Goal: Task Accomplishment & Management: Use online tool/utility

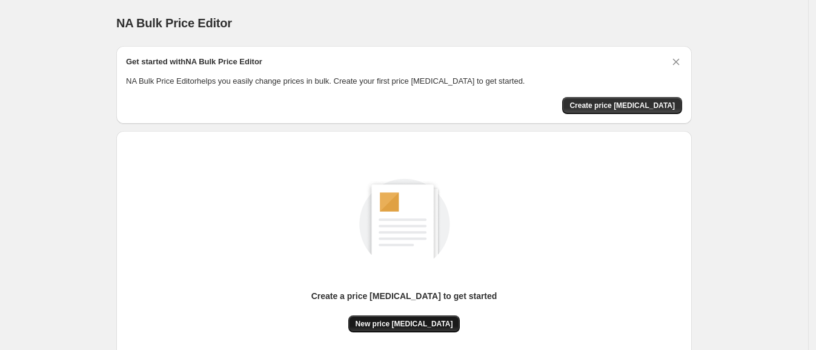
click at [414, 327] on span "New price change job" at bounding box center [405, 324] width 98 height 10
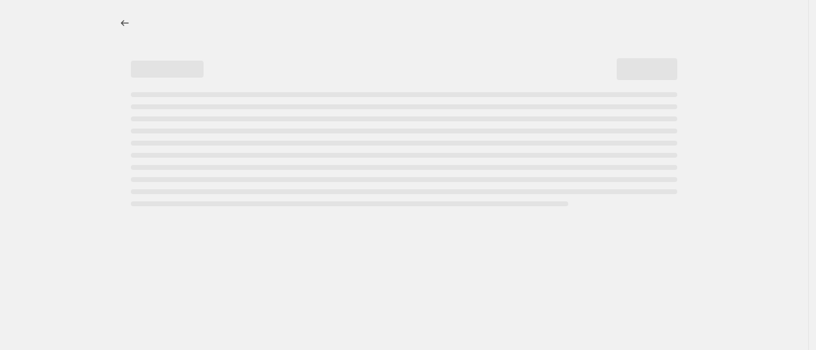
select select "percentage"
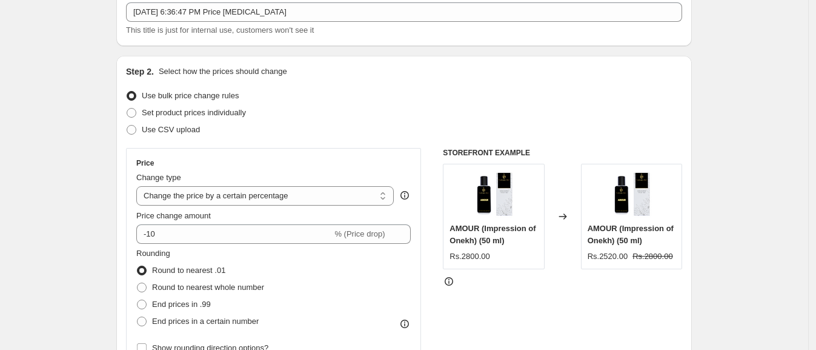
scroll to position [151, 0]
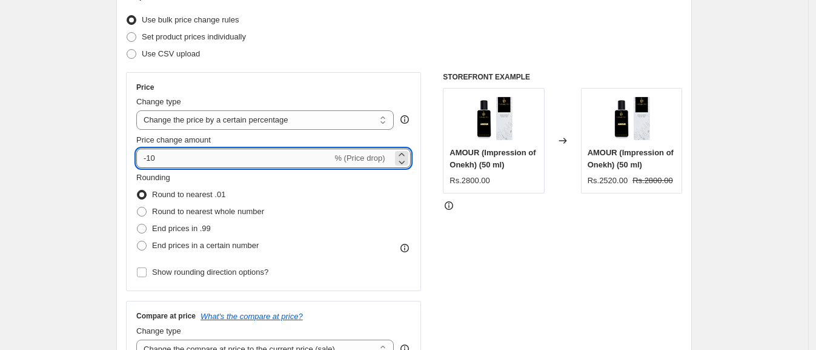
click at [191, 161] on input "-10" at bounding box center [234, 157] width 196 height 19
type input "5"
click at [509, 224] on div "STOREFRONT EXAMPLE AMOUR (Impression of Onekh) (50 ml) Rs.2800.00 Changed to AM…" at bounding box center [562, 220] width 239 height 297
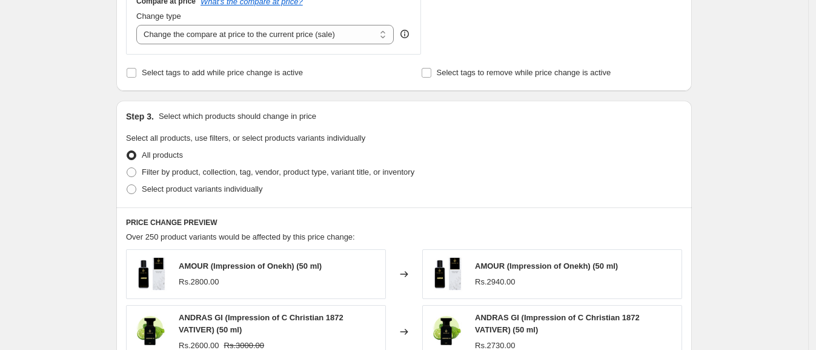
scroll to position [485, 0]
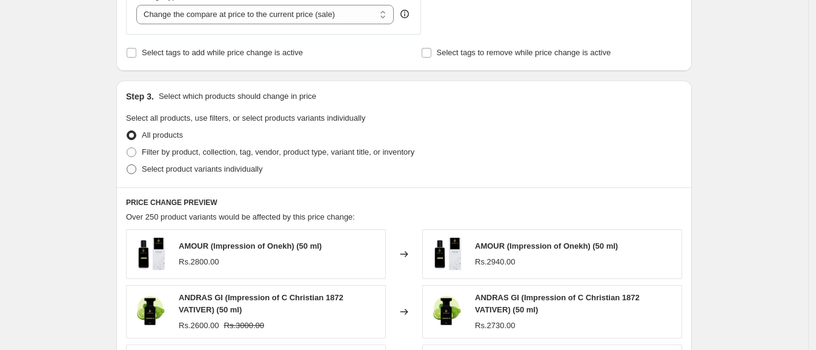
click at [135, 173] on span at bounding box center [132, 169] width 10 height 10
click at [127, 165] on input "Select product variants individually" at bounding box center [127, 164] width 1 height 1
radio input "true"
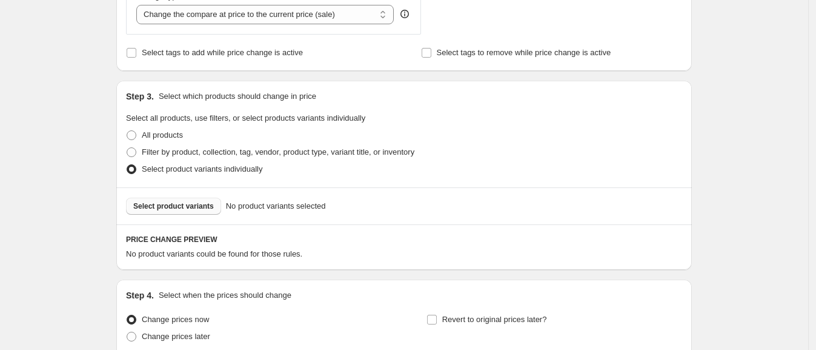
click at [166, 204] on span "Select product variants" at bounding box center [173, 206] width 81 height 10
click at [167, 210] on span "Select product variants" at bounding box center [173, 206] width 81 height 10
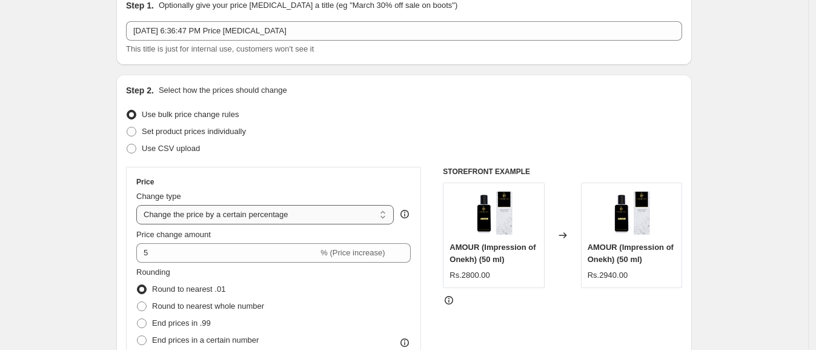
scroll to position [75, 0]
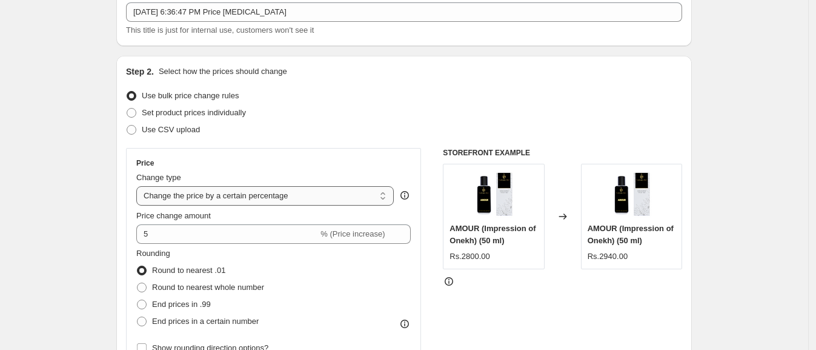
click at [272, 201] on select "Change the price to a certain amount Change the price by a certain amount Chang…" at bounding box center [264, 195] width 257 height 19
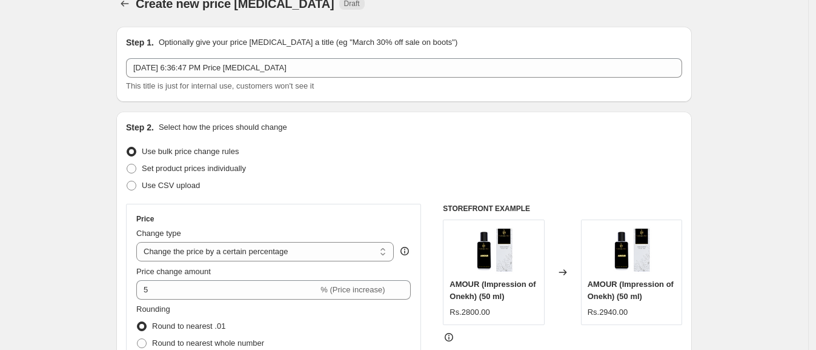
scroll to position [0, 0]
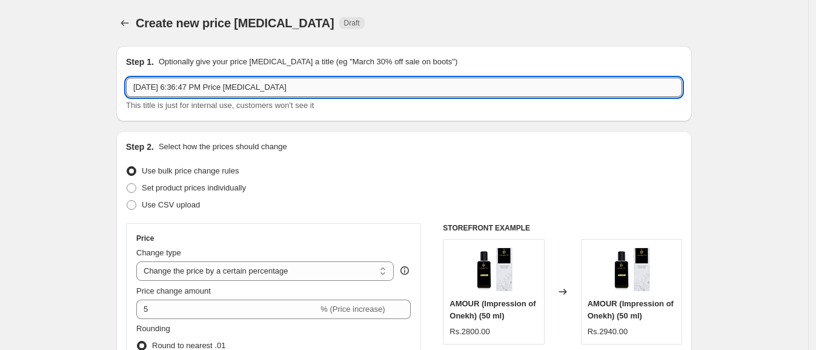
click at [301, 84] on input "Sep 3, 2025, 6:36:47 PM Price change job" at bounding box center [404, 87] width 556 height 19
click at [321, 158] on div "Step 2. Select how the prices should change Use bulk price change rules Set pro…" at bounding box center [404, 344] width 556 height 406
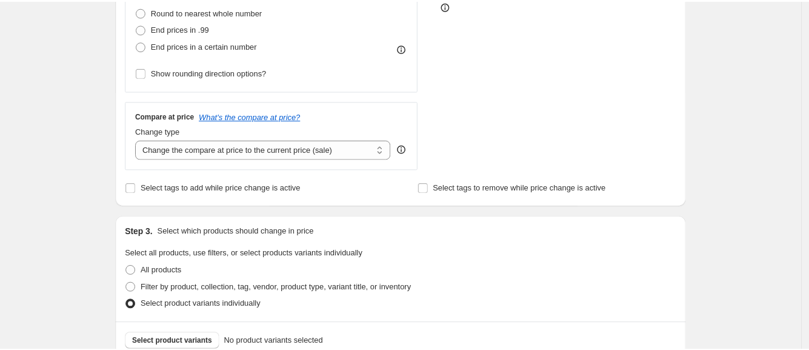
scroll to position [593, 0]
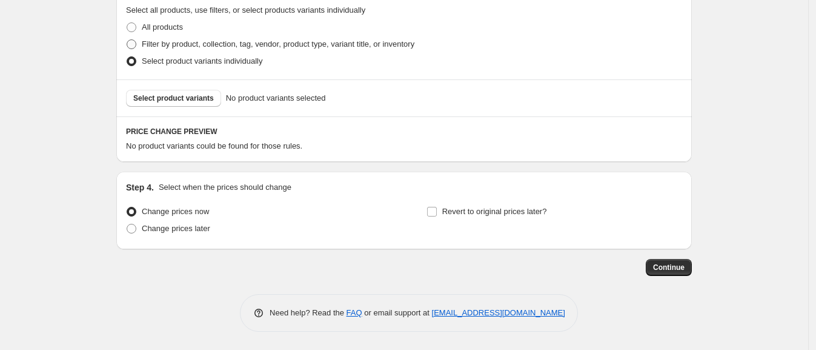
click at [136, 44] on span at bounding box center [132, 44] width 10 height 10
click at [127, 40] on input "Filter by product, collection, tag, vendor, product type, variant title, or inv…" at bounding box center [127, 39] width 1 height 1
radio input "true"
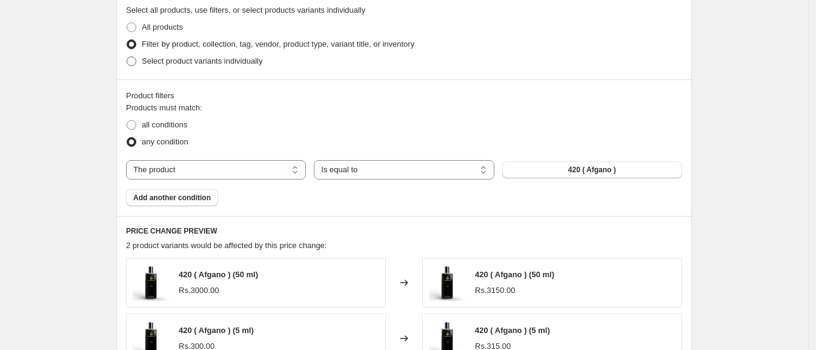
click at [135, 61] on span at bounding box center [132, 61] width 10 height 10
click at [127, 57] on input "Select product variants individually" at bounding box center [127, 56] width 1 height 1
radio input "true"
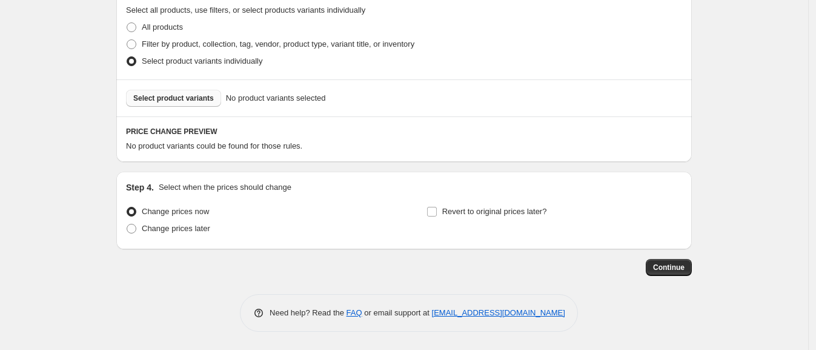
click at [200, 102] on span "Select product variants" at bounding box center [173, 98] width 81 height 10
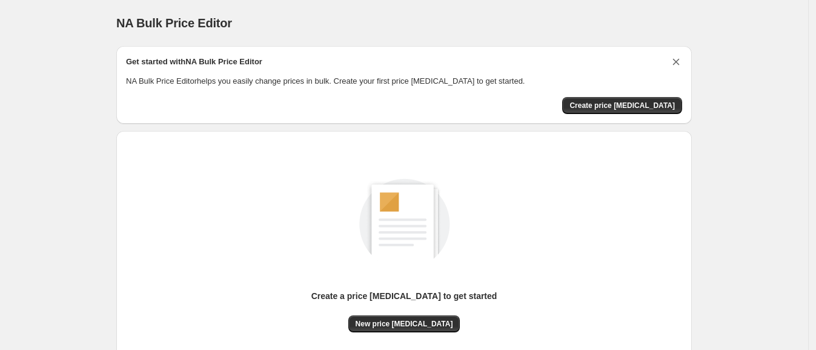
click at [680, 64] on icon "Dismiss card" at bounding box center [676, 62] width 12 height 12
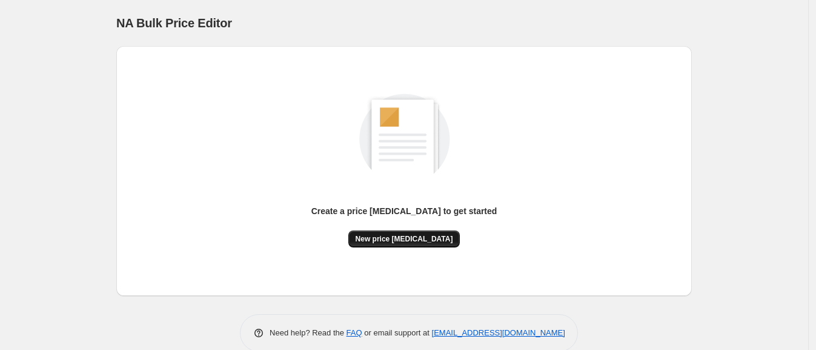
click at [400, 242] on span "New price change job" at bounding box center [405, 239] width 98 height 10
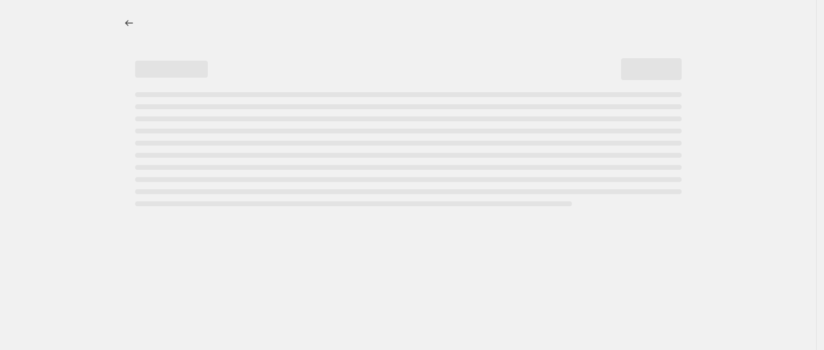
select select "percentage"
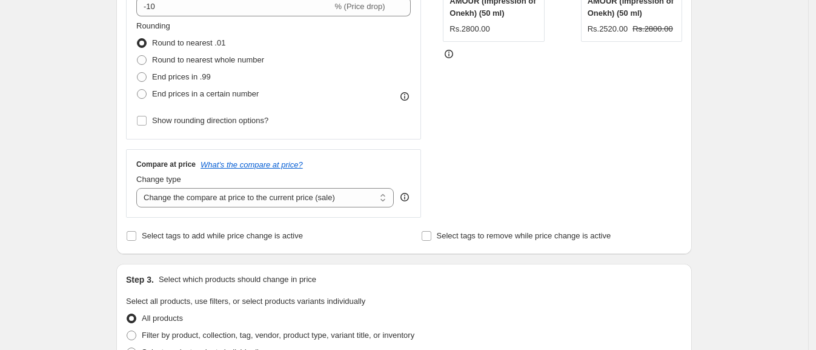
scroll to position [151, 0]
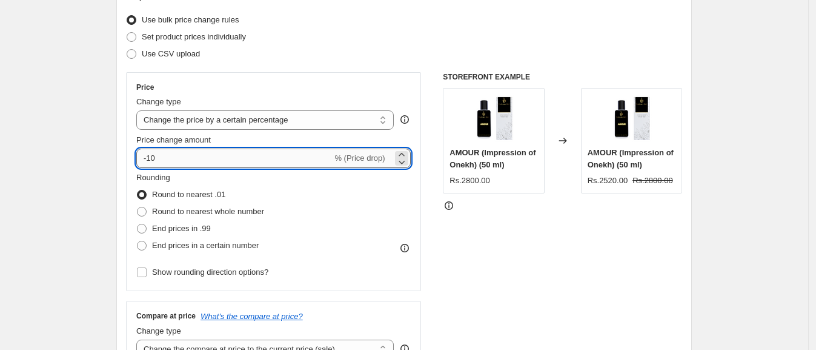
click at [201, 157] on input "-10" at bounding box center [234, 157] width 196 height 19
type input "5"
click at [339, 236] on div "Rounding Round to nearest .01 Round to nearest whole number End prices in .99 E…" at bounding box center [273, 212] width 274 height 82
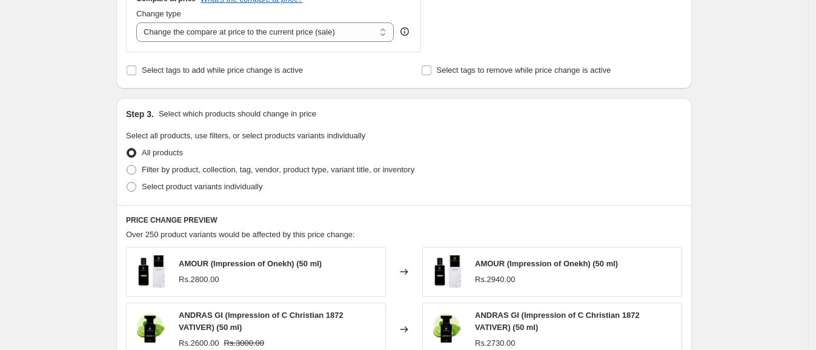
scroll to position [454, 0]
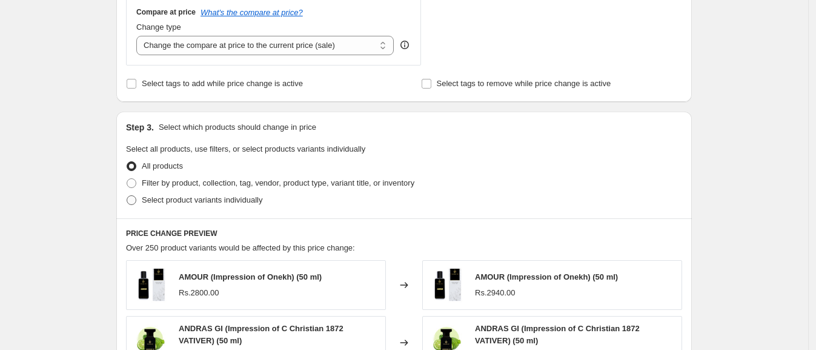
click at [136, 200] on span at bounding box center [132, 200] width 10 height 10
click at [127, 196] on input "Select product variants individually" at bounding box center [127, 195] width 1 height 1
radio input "true"
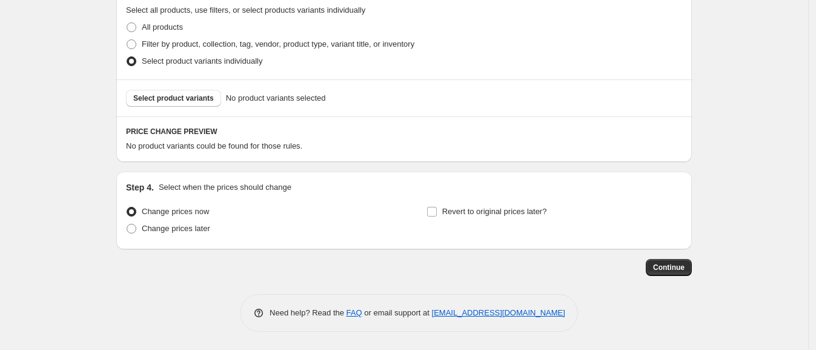
scroll to position [593, 0]
click at [176, 91] on button "Select product variants" at bounding box center [173, 98] width 95 height 17
click at [164, 98] on span "Select product variants" at bounding box center [173, 98] width 81 height 10
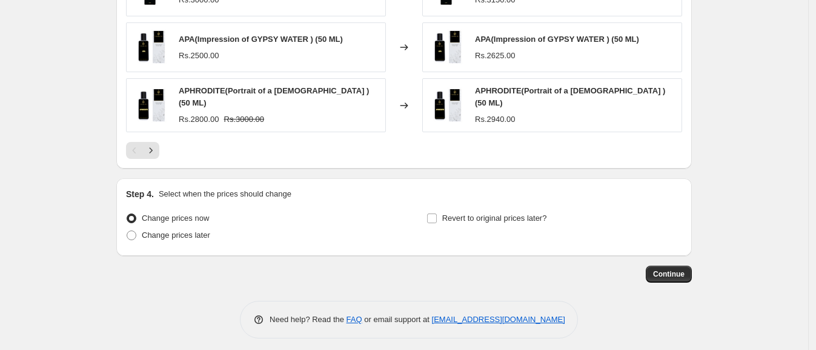
scroll to position [901, 0]
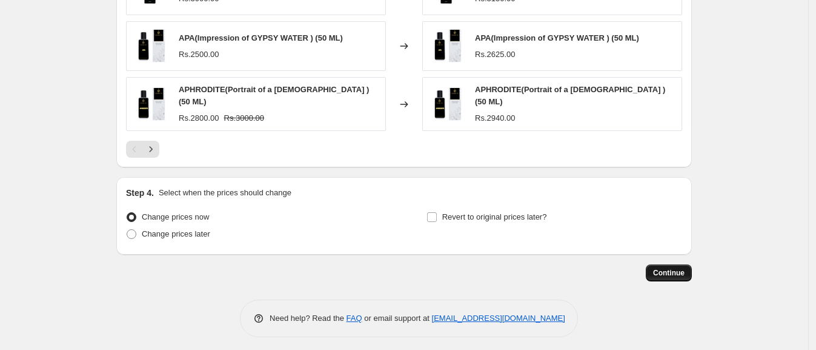
click at [674, 271] on span "Continue" at bounding box center [669, 273] width 32 height 10
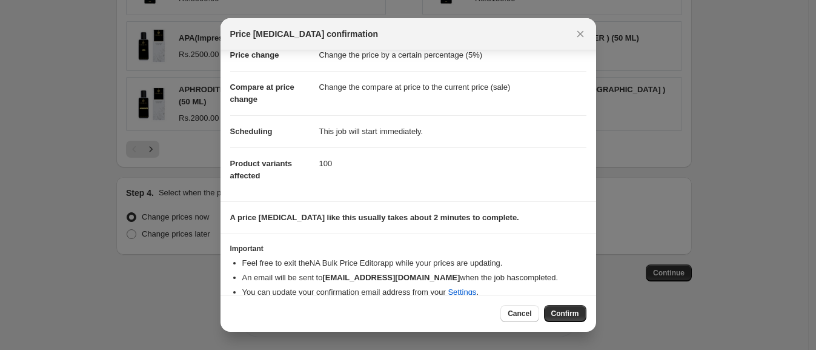
scroll to position [48, 0]
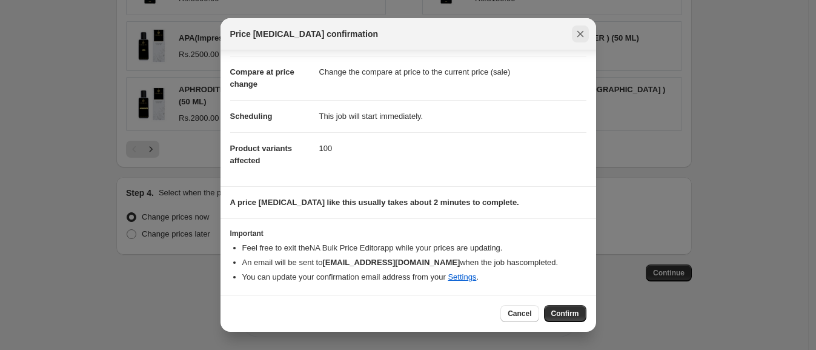
click at [582, 31] on icon "Close" at bounding box center [580, 34] width 12 height 12
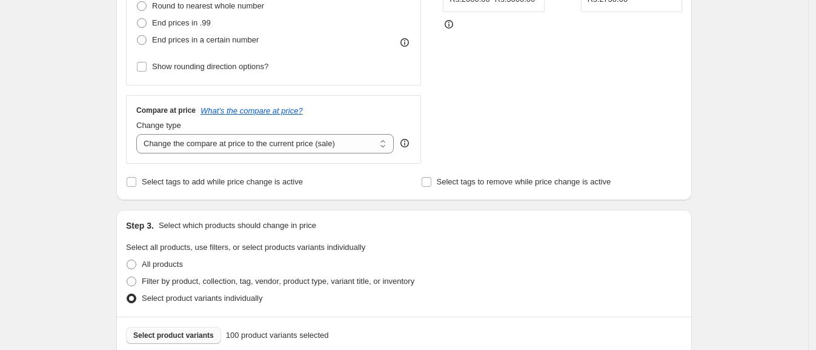
scroll to position [522, 0]
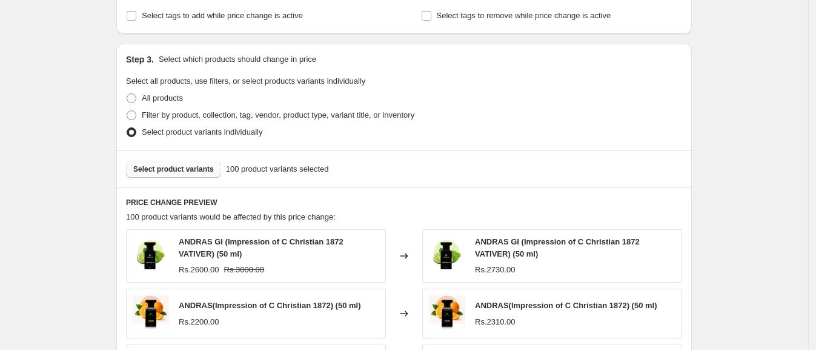
click at [181, 167] on span "Select product variants" at bounding box center [173, 169] width 81 height 10
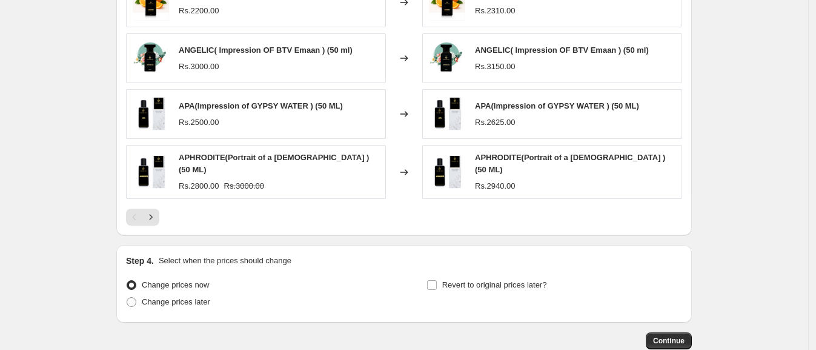
scroll to position [901, 0]
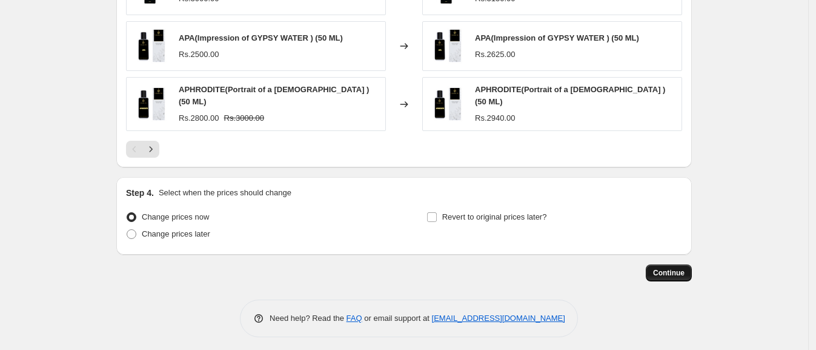
click at [660, 268] on span "Continue" at bounding box center [669, 273] width 32 height 10
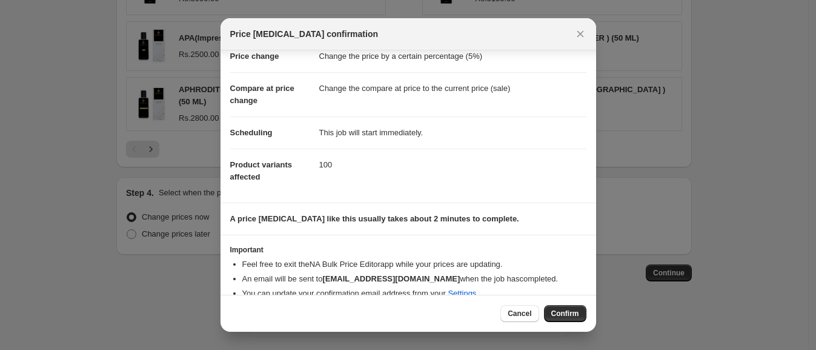
scroll to position [48, 0]
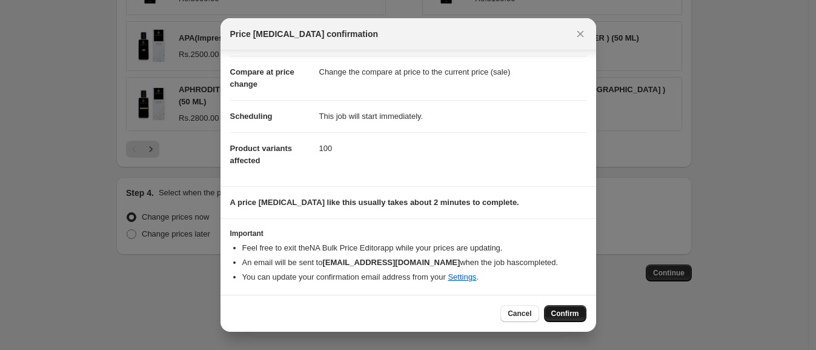
click at [569, 314] on span "Confirm" at bounding box center [565, 313] width 28 height 10
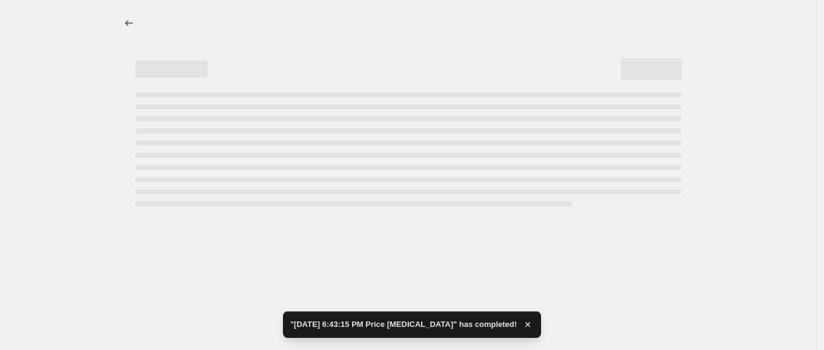
select select "percentage"
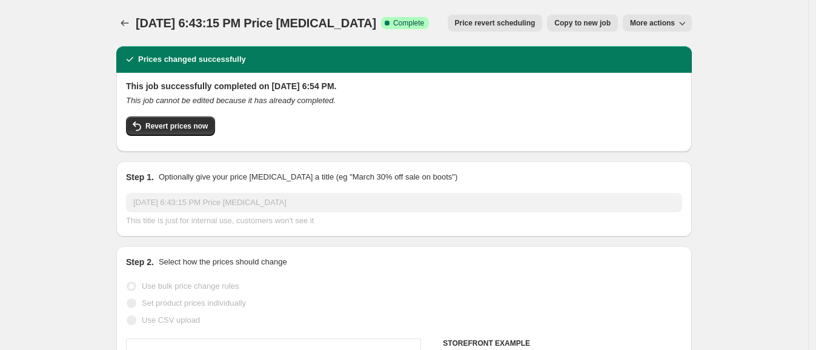
click at [668, 23] on span "More actions" at bounding box center [652, 23] width 45 height 10
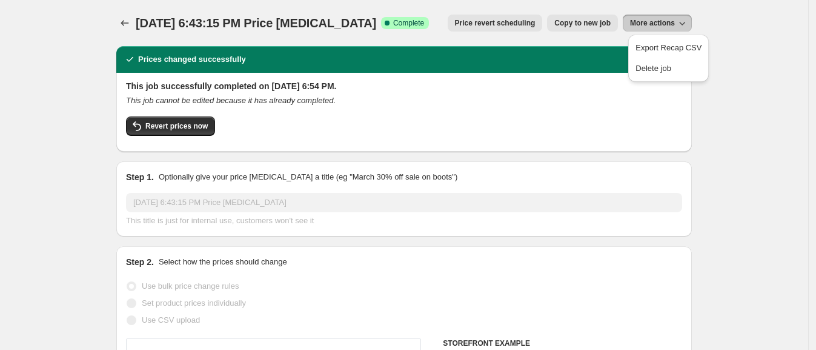
click at [668, 23] on span "More actions" at bounding box center [652, 23] width 45 height 10
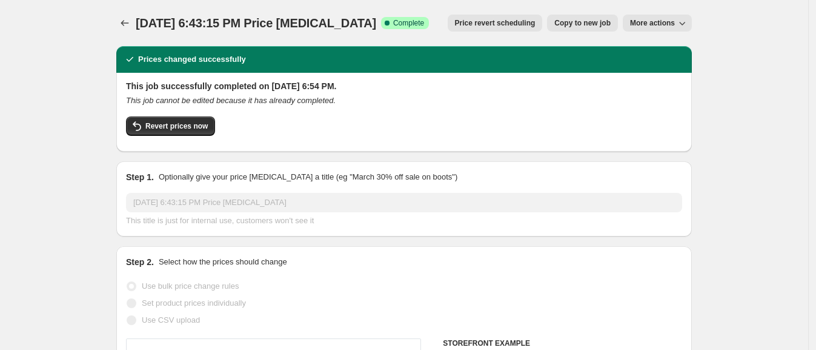
click at [668, 23] on span "More actions" at bounding box center [652, 23] width 45 height 10
click at [647, 21] on span "More actions" at bounding box center [652, 23] width 45 height 10
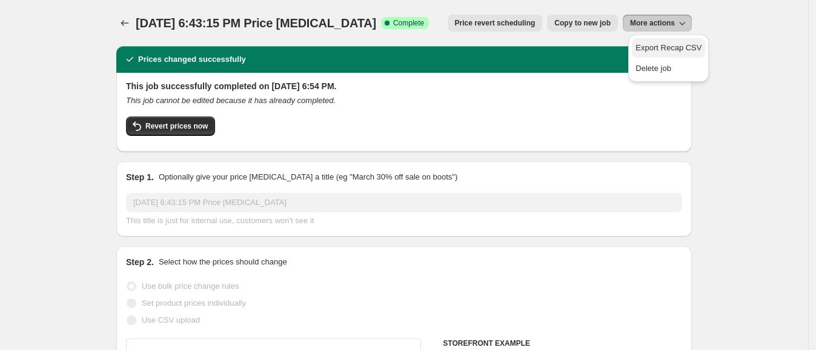
click at [653, 45] on span "Export Recap CSV" at bounding box center [669, 47] width 66 height 9
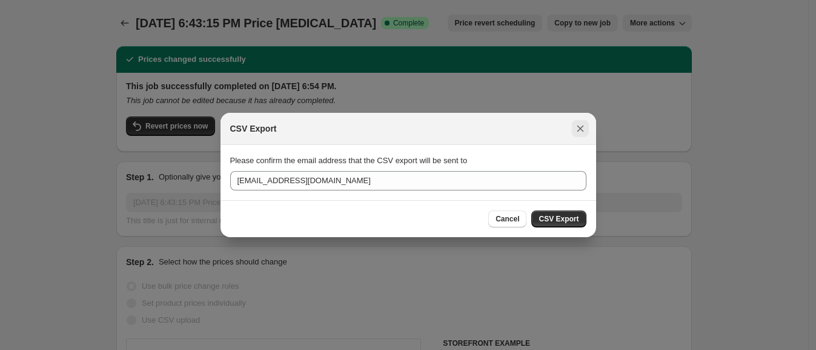
click at [580, 130] on icon "Close" at bounding box center [580, 128] width 12 height 12
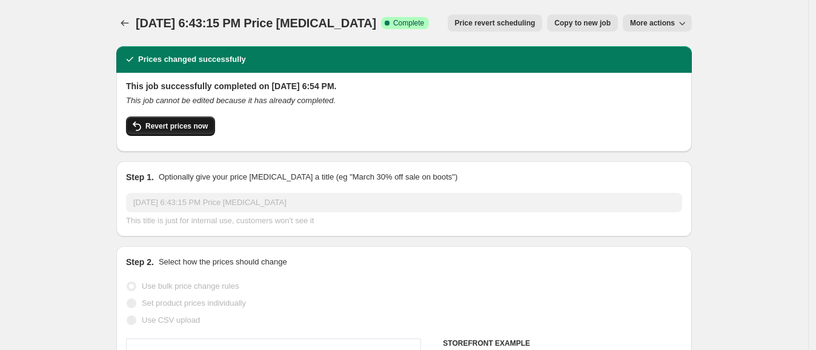
click at [142, 131] on icon "button" at bounding box center [137, 126] width 15 height 15
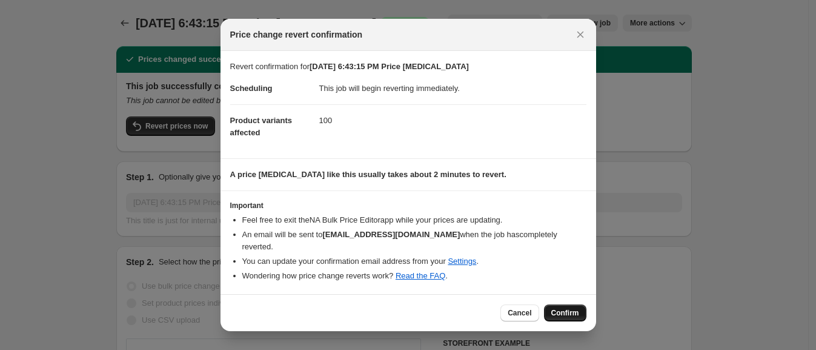
click at [559, 308] on span "Confirm" at bounding box center [565, 313] width 28 height 10
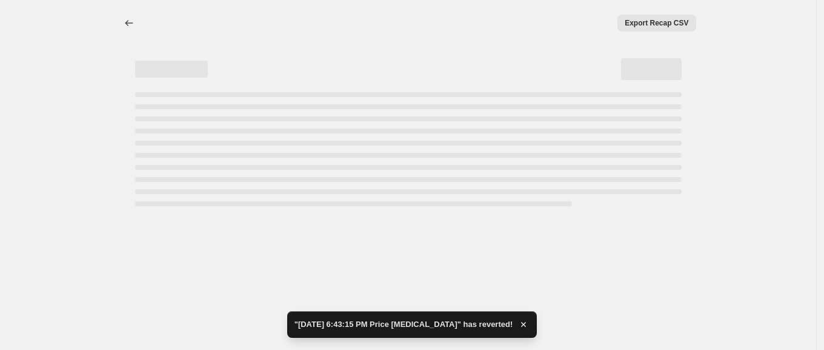
select select "percentage"
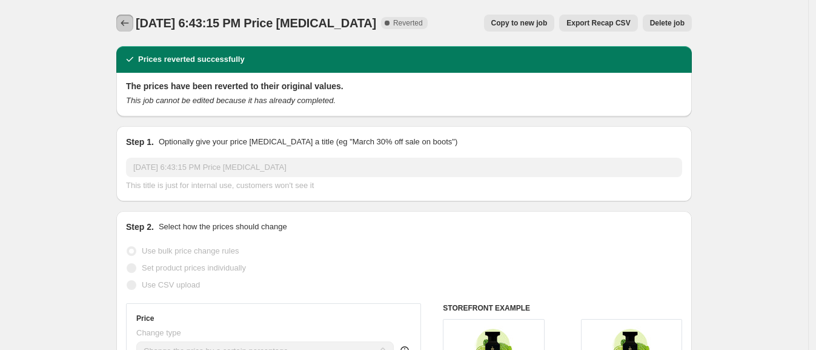
click at [131, 21] on icon "Price change jobs" at bounding box center [125, 23] width 12 height 12
